Goal: Ask a question

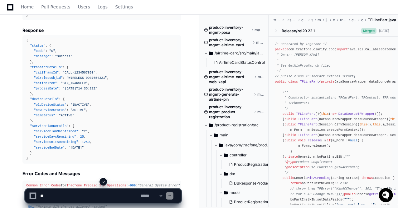
click at [105, 181] on span at bounding box center [103, 181] width 5 height 5
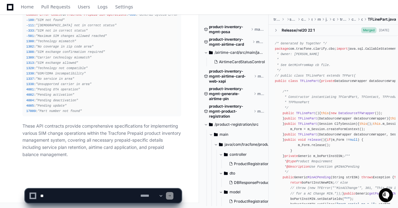
click at [61, 196] on textarea at bounding box center [89, 195] width 100 height 14
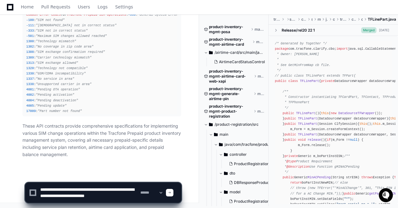
scroll to position [2, 0]
type textarea "**********"
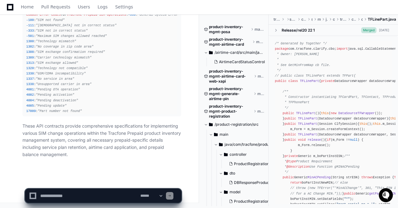
scroll to position [0, 0]
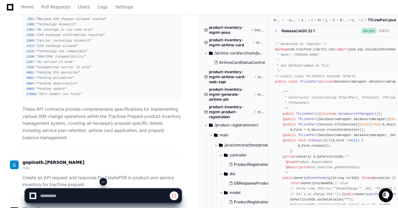
click at [102, 182] on span at bounding box center [103, 181] width 5 height 5
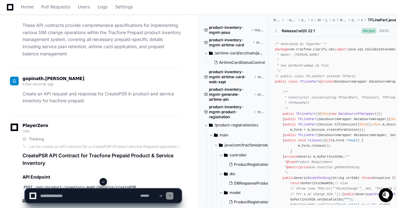
click at [102, 183] on span at bounding box center [103, 181] width 5 height 5
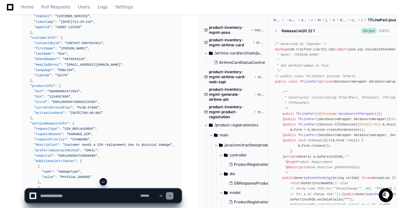
scroll to position [4775, 0]
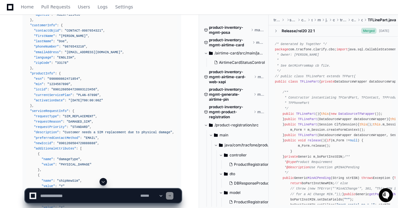
click at [86, 96] on div "{ "requestHeader" : { "requestId" : "REQ-12345-67890" , "sourceSystem" : "WEBCS…" at bounding box center [101, 146] width 151 height 342
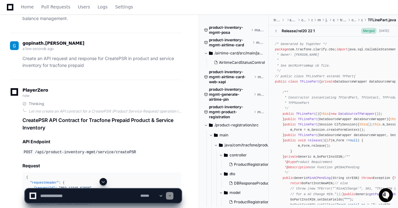
scroll to position [4551, 0]
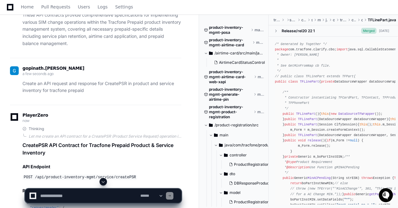
click at [104, 180] on span at bounding box center [103, 181] width 5 height 5
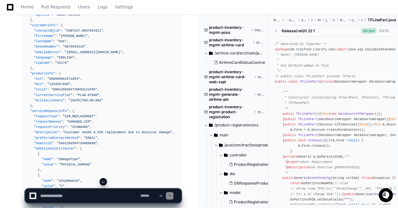
scroll to position [4788, 0]
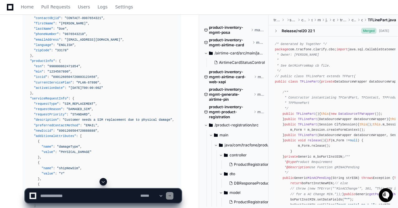
click at [102, 182] on span at bounding box center [103, 181] width 5 height 5
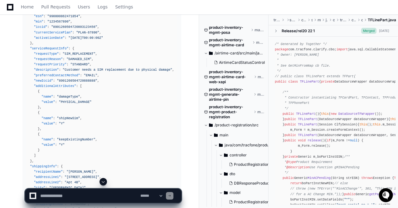
scroll to position [4850, 0]
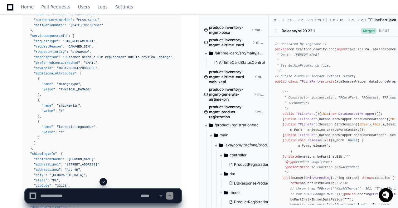
click at [102, 182] on span at bounding box center [103, 181] width 5 height 5
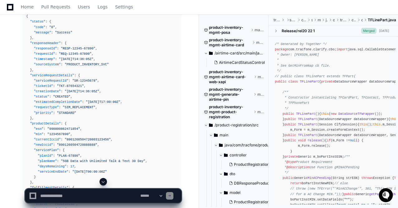
scroll to position [5087, 0]
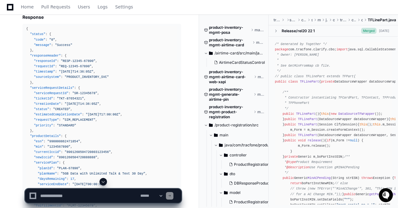
click at [66, 198] on textarea at bounding box center [89, 195] width 100 height 14
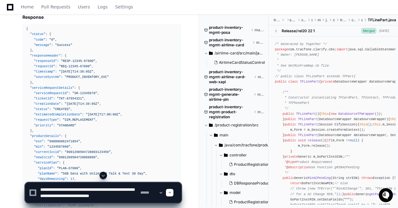
scroll to position [2, 0]
type textarea "**********"
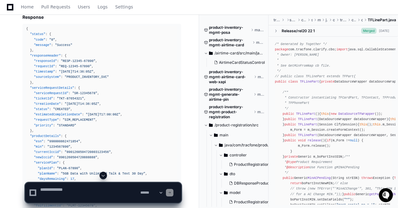
scroll to position [0, 0]
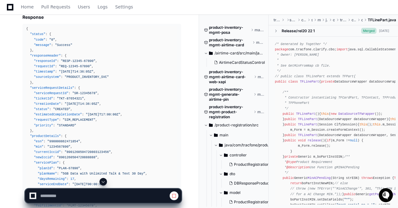
click at [104, 181] on span at bounding box center [103, 181] width 5 height 5
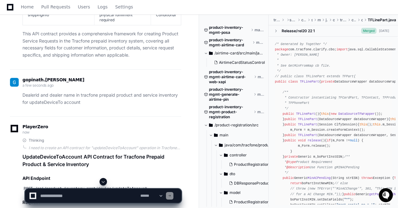
click at [103, 182] on span at bounding box center [103, 181] width 5 height 5
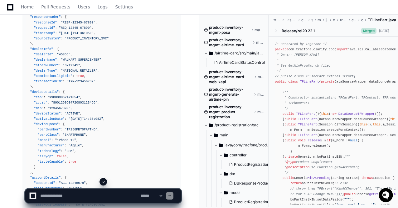
scroll to position [6494, 0]
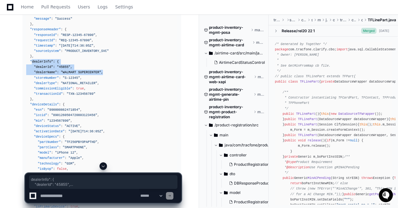
drag, startPoint x: 31, startPoint y: 77, endPoint x: 104, endPoint y: 89, distance: 74.0
copy div "dealerInfo" : { "dealerId" : "45855" , "dealerName" : "WALMART SUPERCENTER" ,"
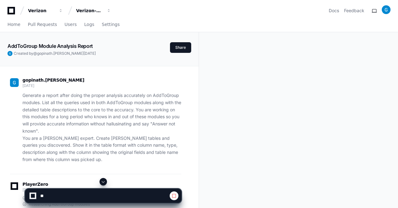
click at [104, 180] on span at bounding box center [103, 181] width 5 height 5
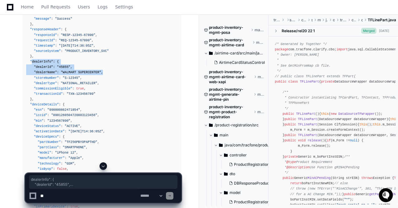
click at [82, 196] on textarea at bounding box center [89, 195] width 100 height 14
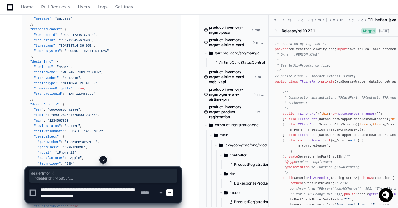
paste textarea "**********"
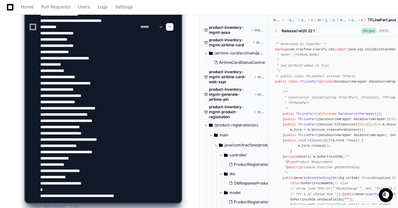
scroll to position [14, 0]
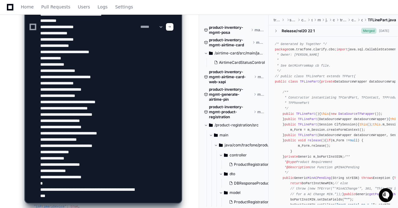
type textarea "**********"
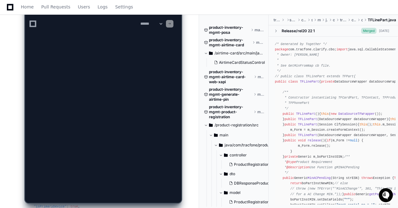
scroll to position [0, 0]
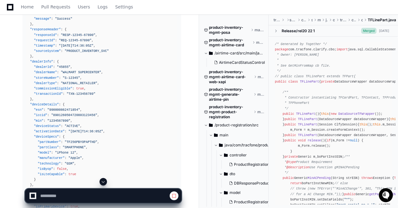
click at [105, 180] on span at bounding box center [103, 181] width 5 height 5
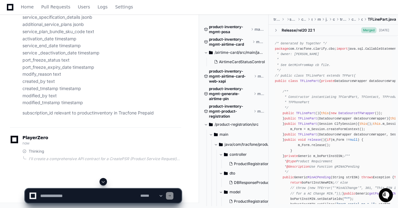
click at [102, 181] on span at bounding box center [103, 181] width 5 height 5
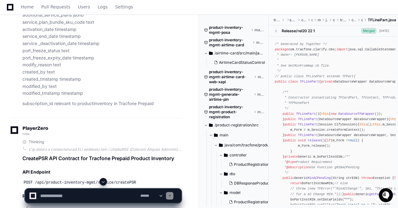
click at [102, 181] on span at bounding box center [103, 181] width 5 height 5
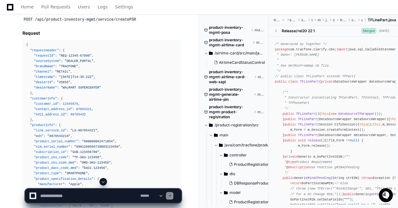
click at [102, 181] on span at bounding box center [103, 181] width 5 height 5
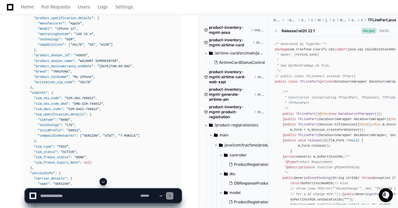
click at [104, 183] on span at bounding box center [103, 181] width 5 height 5
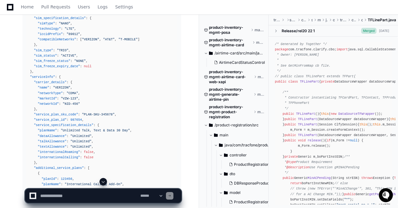
click at [102, 184] on span at bounding box center [103, 181] width 5 height 5
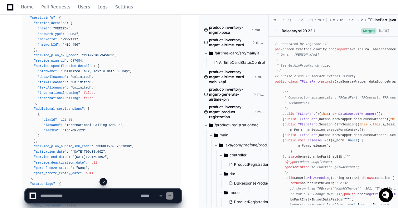
click at [104, 183] on span at bounding box center [103, 181] width 5 height 5
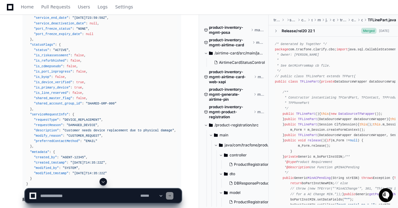
click at [104, 183] on span at bounding box center [103, 181] width 5 height 5
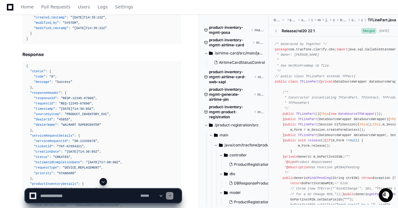
click at [104, 183] on span at bounding box center [103, 181] width 5 height 5
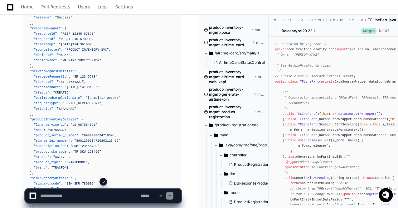
click at [104, 183] on span at bounding box center [103, 181] width 5 height 5
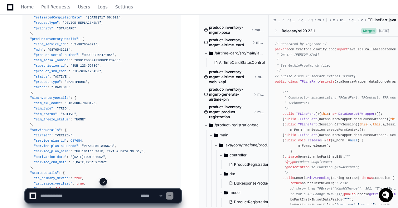
click at [104, 183] on span at bounding box center [103, 181] width 5 height 5
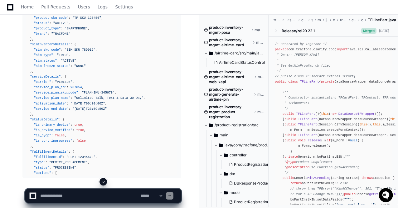
click at [104, 183] on span at bounding box center [103, 181] width 5 height 5
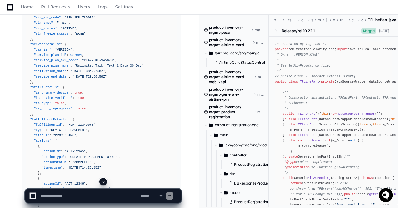
click at [103, 181] on span at bounding box center [103, 181] width 5 height 5
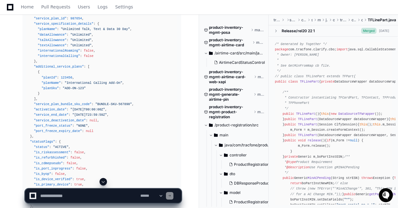
scroll to position [8408, 0]
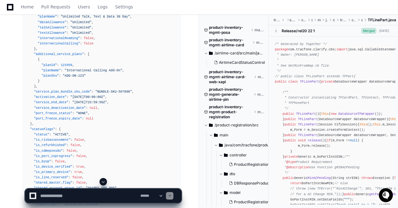
click at [105, 182] on span at bounding box center [103, 181] width 5 height 5
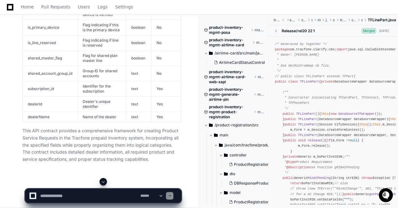
click at [105, 163] on p "This API contract provides a comprehensive framework for creating Product Servi…" at bounding box center [101, 145] width 159 height 36
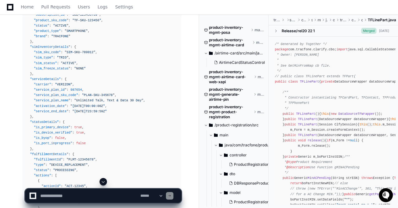
scroll to position [8770, 0]
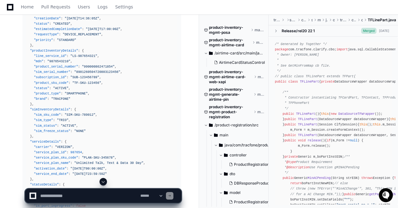
click at [103, 182] on span at bounding box center [103, 181] width 5 height 5
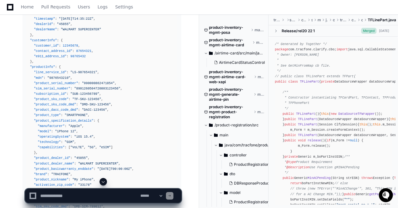
scroll to position [8108, 0]
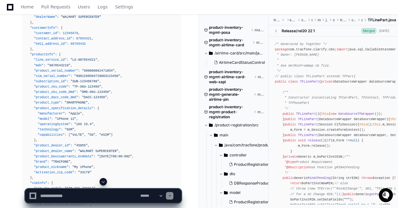
click at [102, 182] on span at bounding box center [103, 181] width 5 height 5
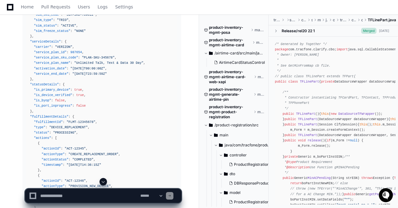
scroll to position [8857, 0]
